Goal: Information Seeking & Learning: Check status

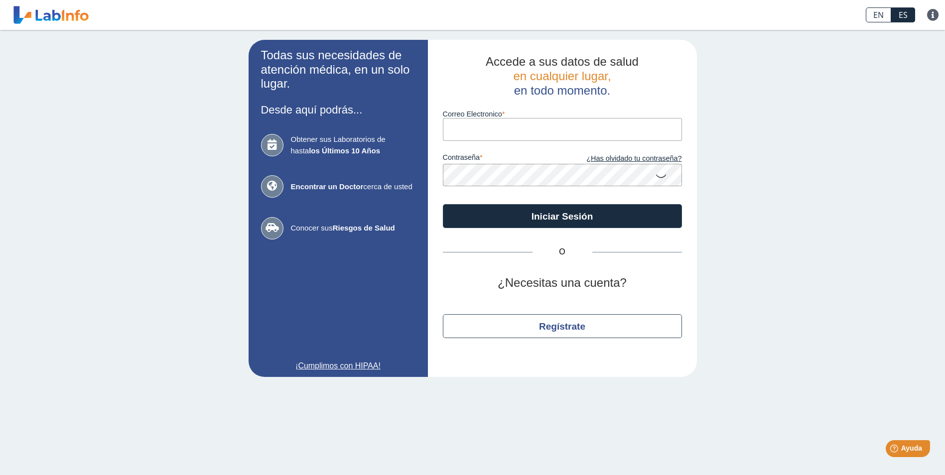
click at [483, 122] on input "Correo Electronico" at bounding box center [562, 129] width 239 height 22
type input "[EMAIL_ADDRESS][DOMAIN_NAME]"
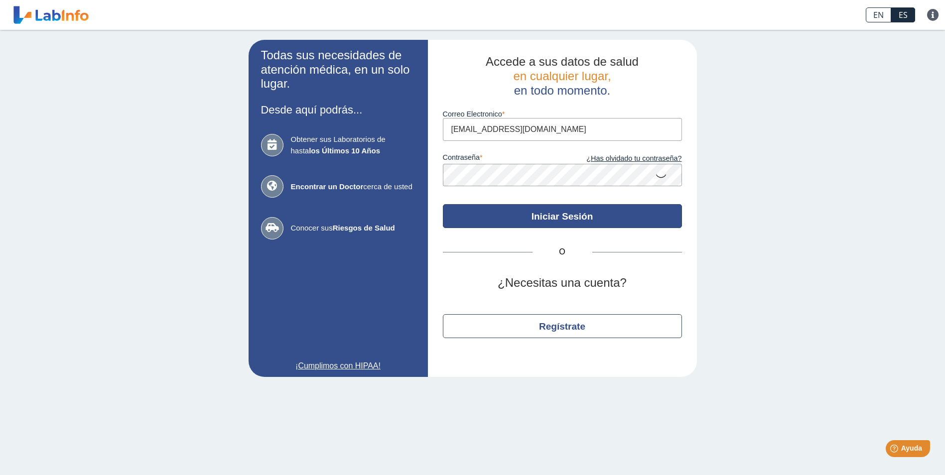
click at [526, 216] on button "Iniciar Sesión" at bounding box center [562, 216] width 239 height 24
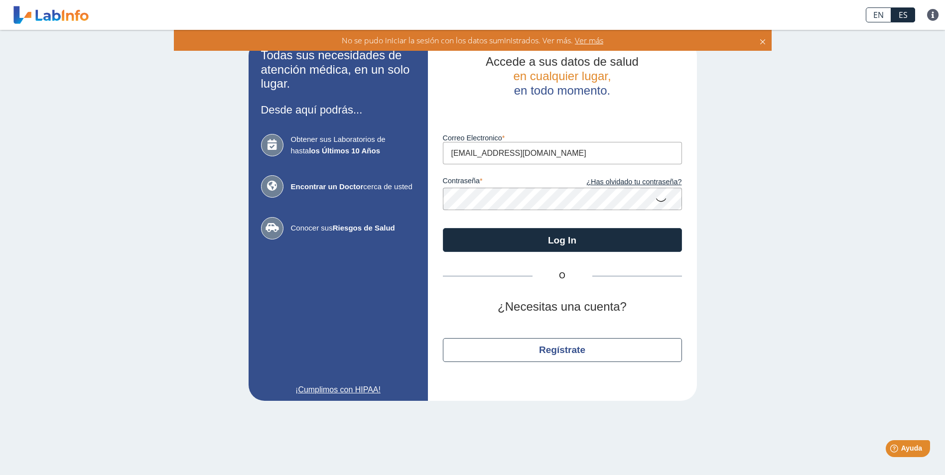
click at [660, 202] on icon at bounding box center [661, 199] width 12 height 19
click at [660, 202] on icon at bounding box center [661, 199] width 12 height 18
click at [418, 198] on app-login "Todas sus necesidades de atención médica, en un solo lugar. Desde aquí podrás..…" at bounding box center [472, 220] width 448 height 361
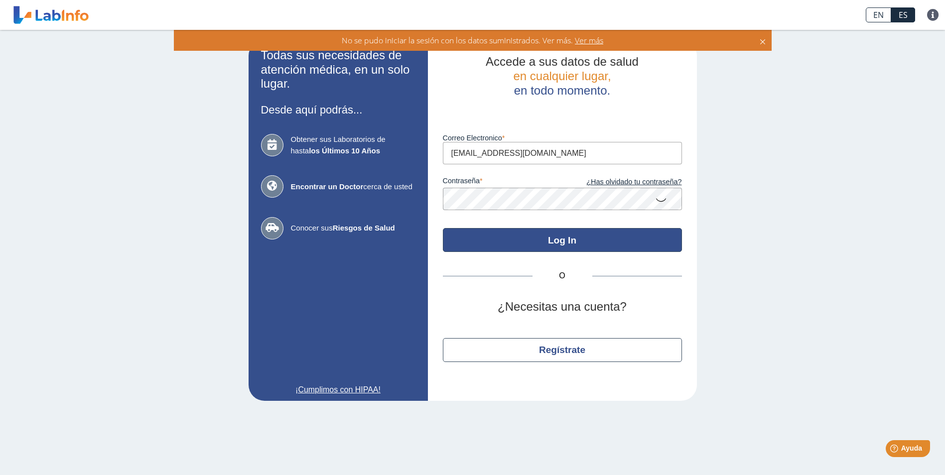
click at [576, 238] on button "Log In" at bounding box center [562, 240] width 239 height 24
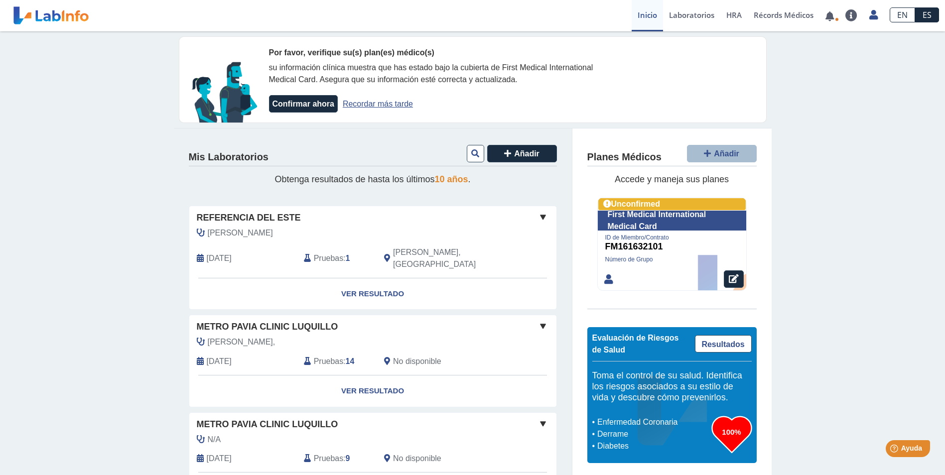
click at [539, 215] on span at bounding box center [543, 217] width 12 height 12
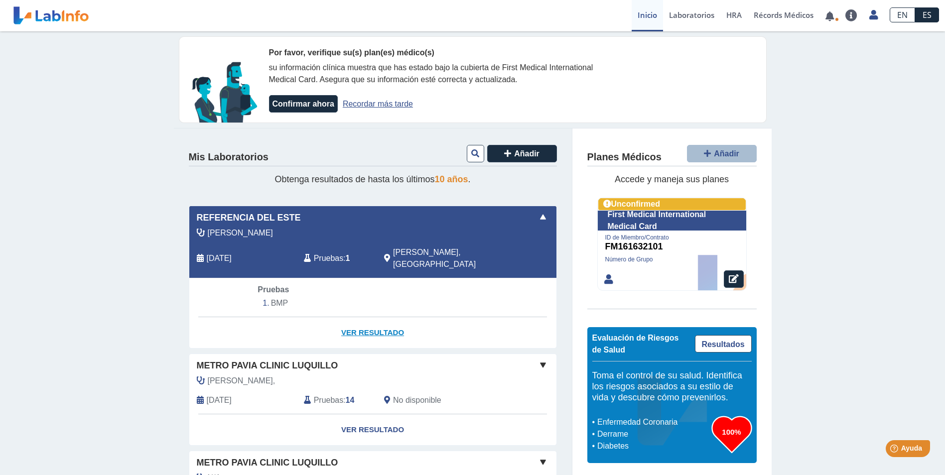
click at [367, 320] on link "Ver Resultado" at bounding box center [372, 332] width 367 height 31
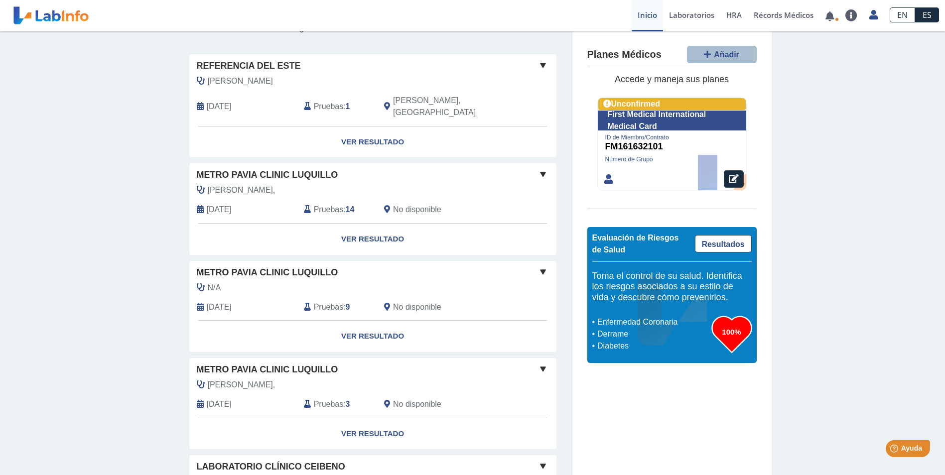
scroll to position [100, 0]
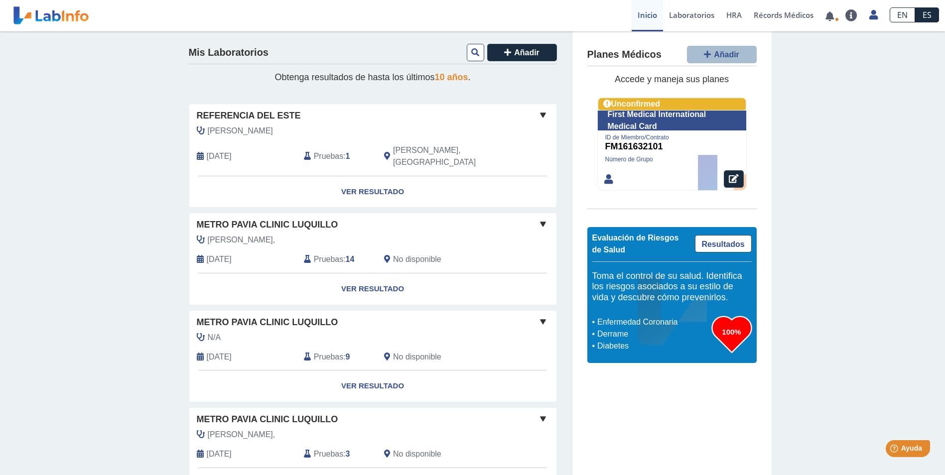
click at [541, 218] on span at bounding box center [543, 224] width 12 height 12
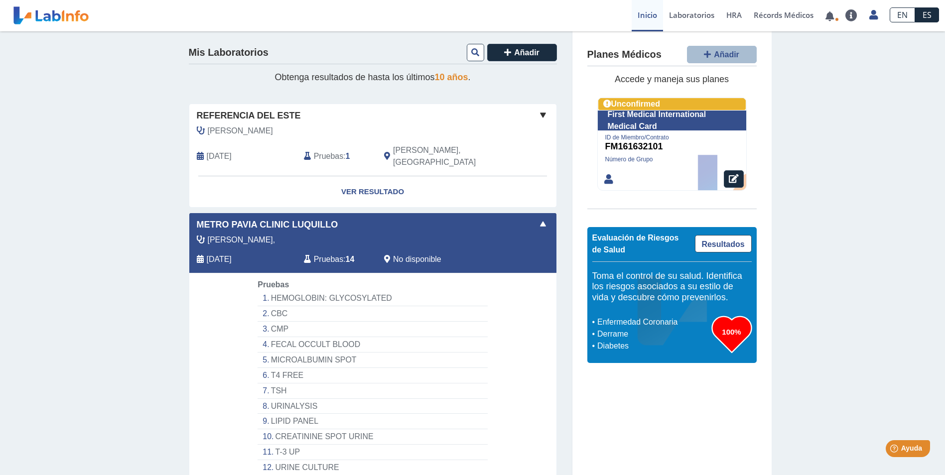
scroll to position [249, 0]
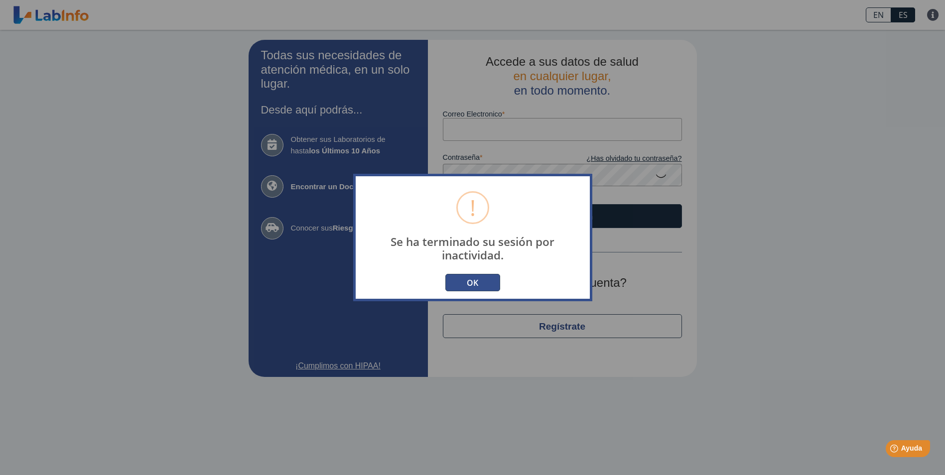
click at [471, 284] on button "OK" at bounding box center [472, 282] width 55 height 17
